Goal: Transaction & Acquisition: Purchase product/service

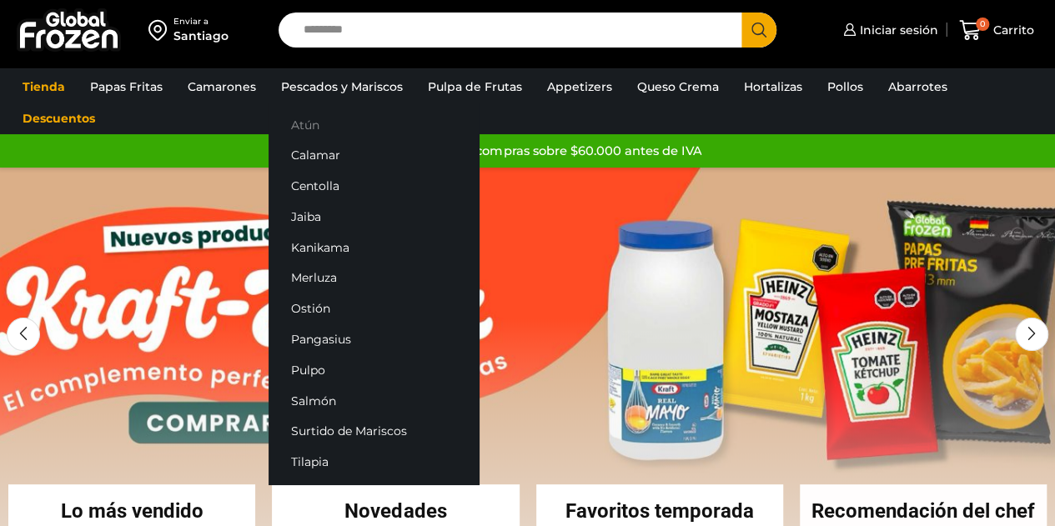
click at [309, 123] on link "Atún" at bounding box center [374, 124] width 210 height 31
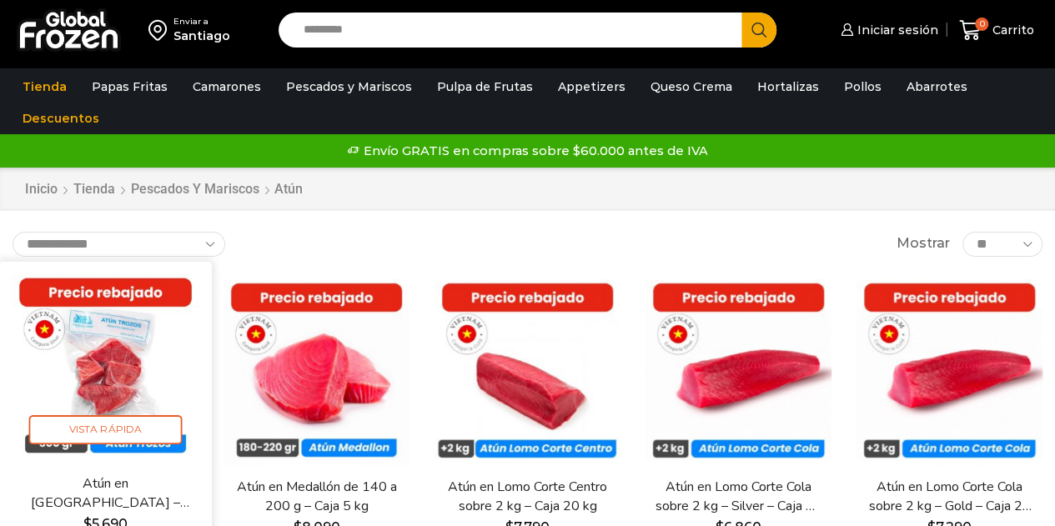
click at [112, 378] on img at bounding box center [106, 368] width 188 height 188
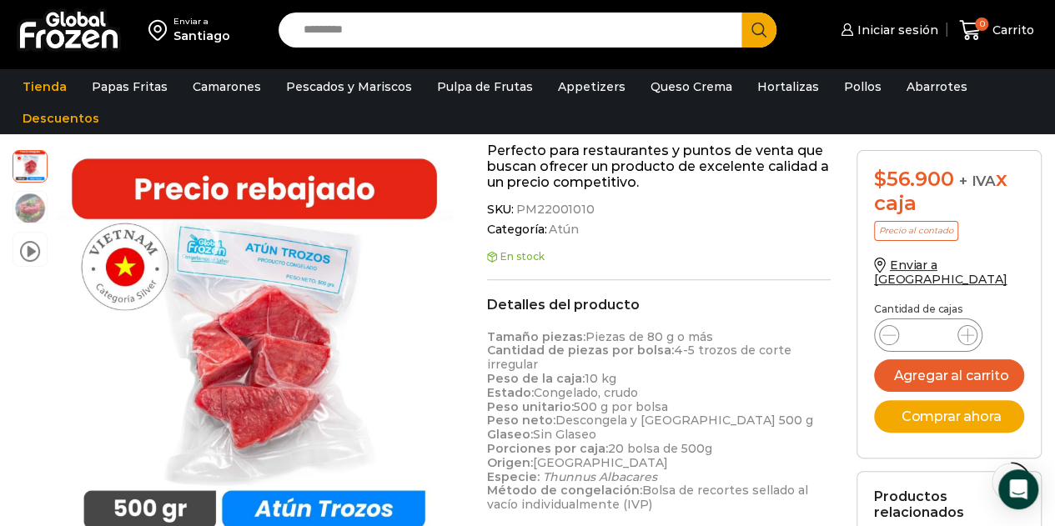
scroll to position [418, 0]
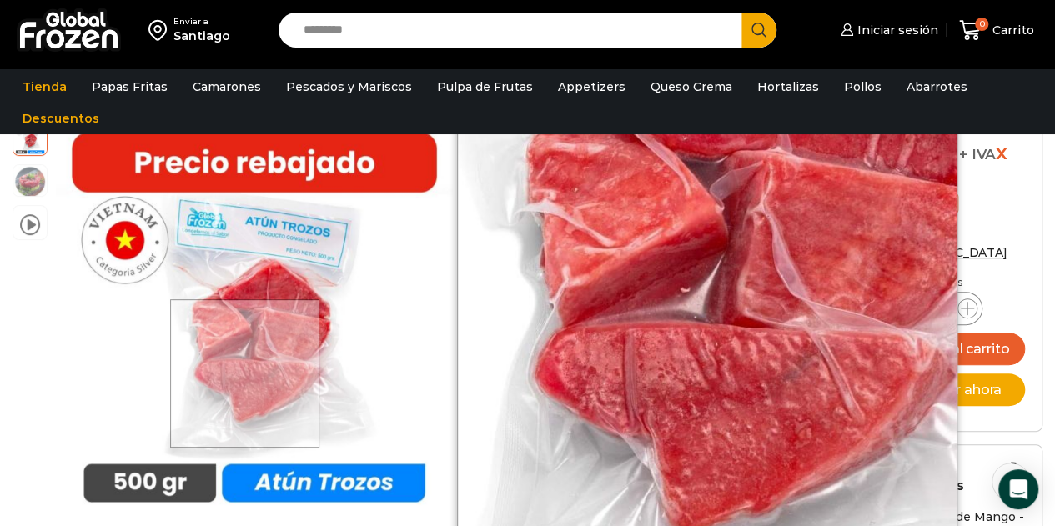
scroll to position [167, 0]
